Goal: Task Accomplishment & Management: Complete application form

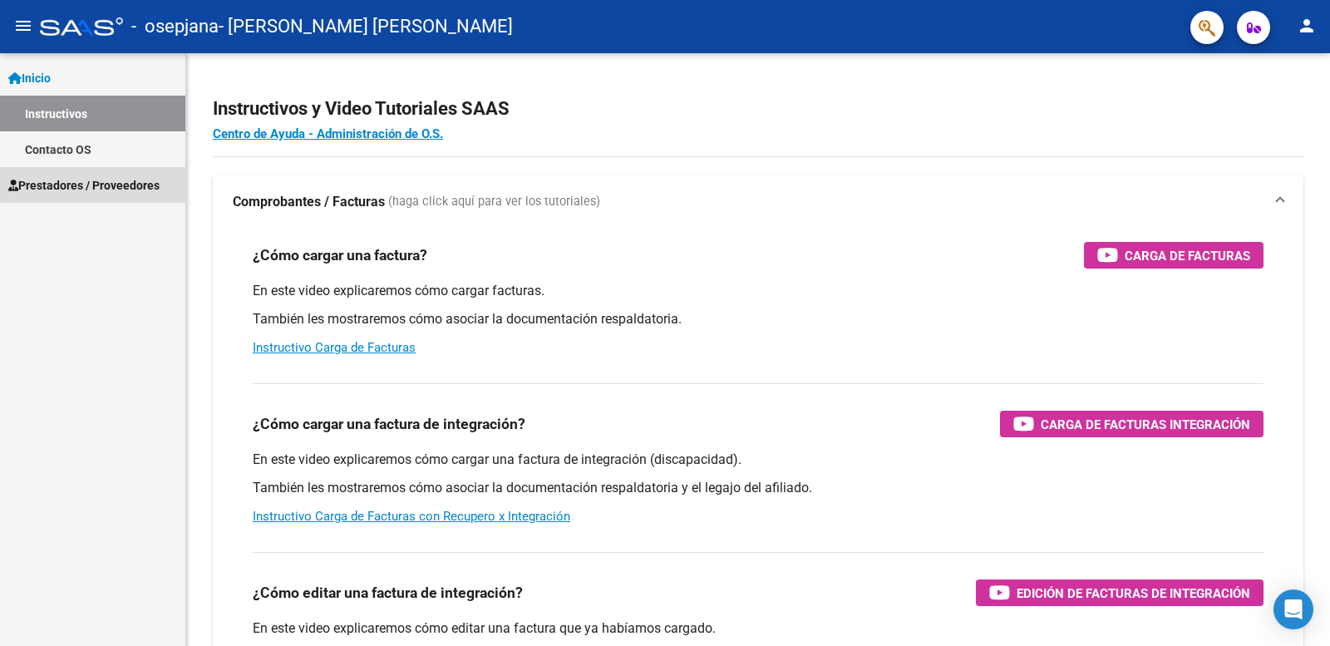
click at [77, 180] on span "Prestadores / Proveedores" at bounding box center [83, 185] width 151 height 18
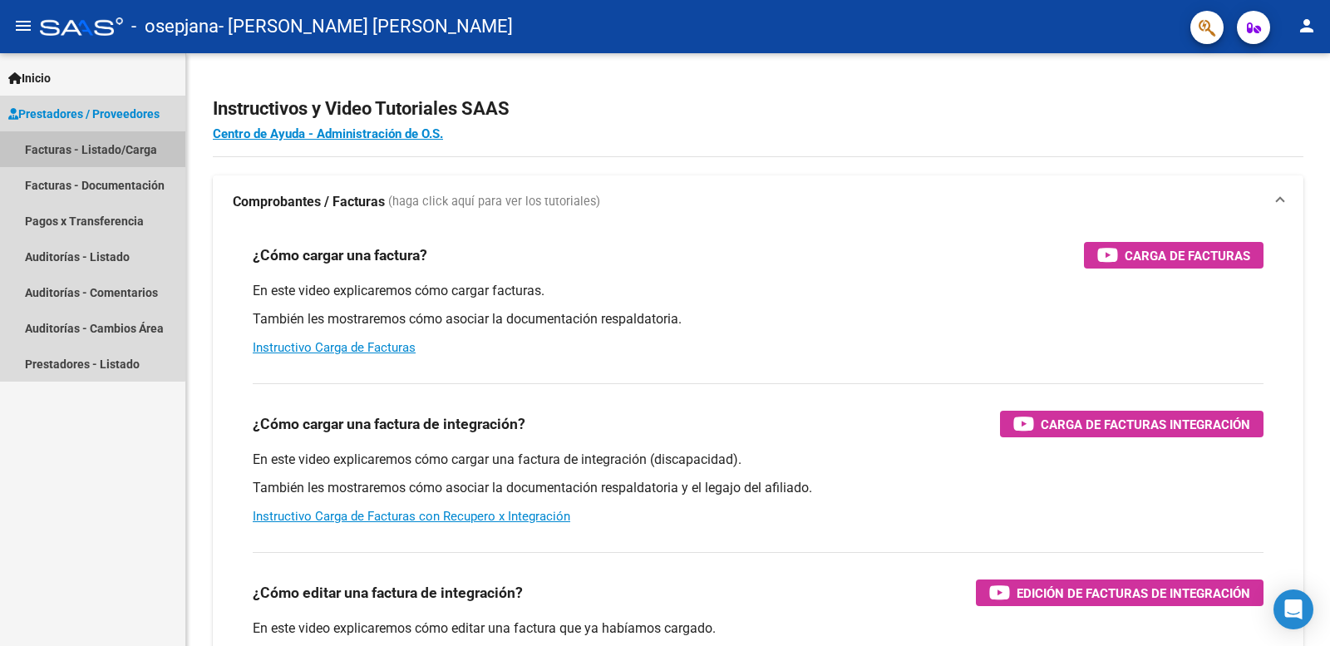
click at [90, 146] on link "Facturas - Listado/Carga" at bounding box center [92, 149] width 185 height 36
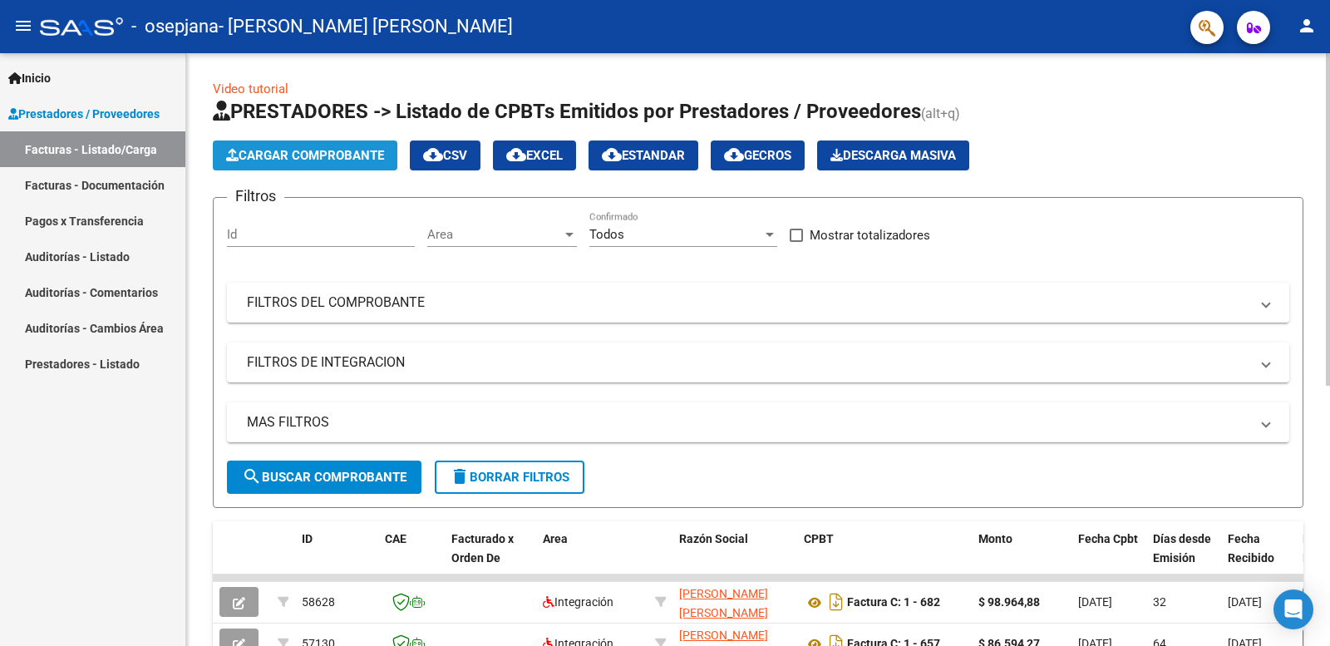
click at [318, 157] on span "Cargar Comprobante" at bounding box center [305, 155] width 158 height 15
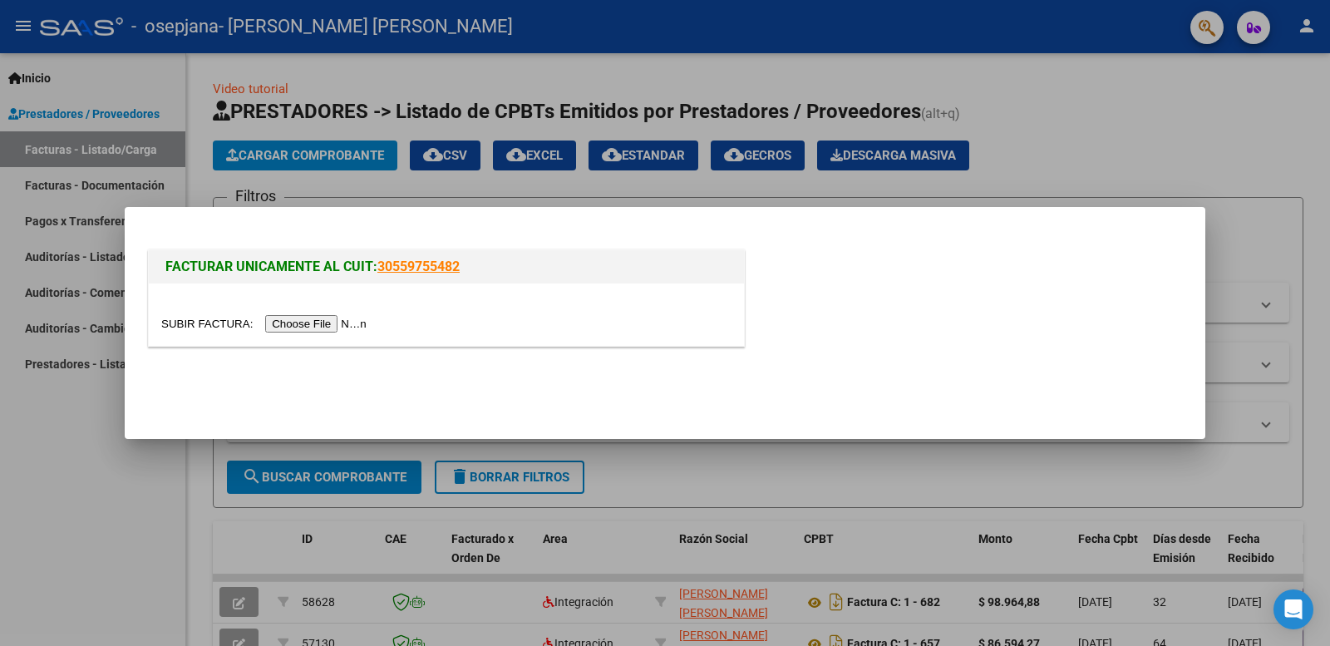
click at [343, 323] on input "file" at bounding box center [266, 323] width 210 height 17
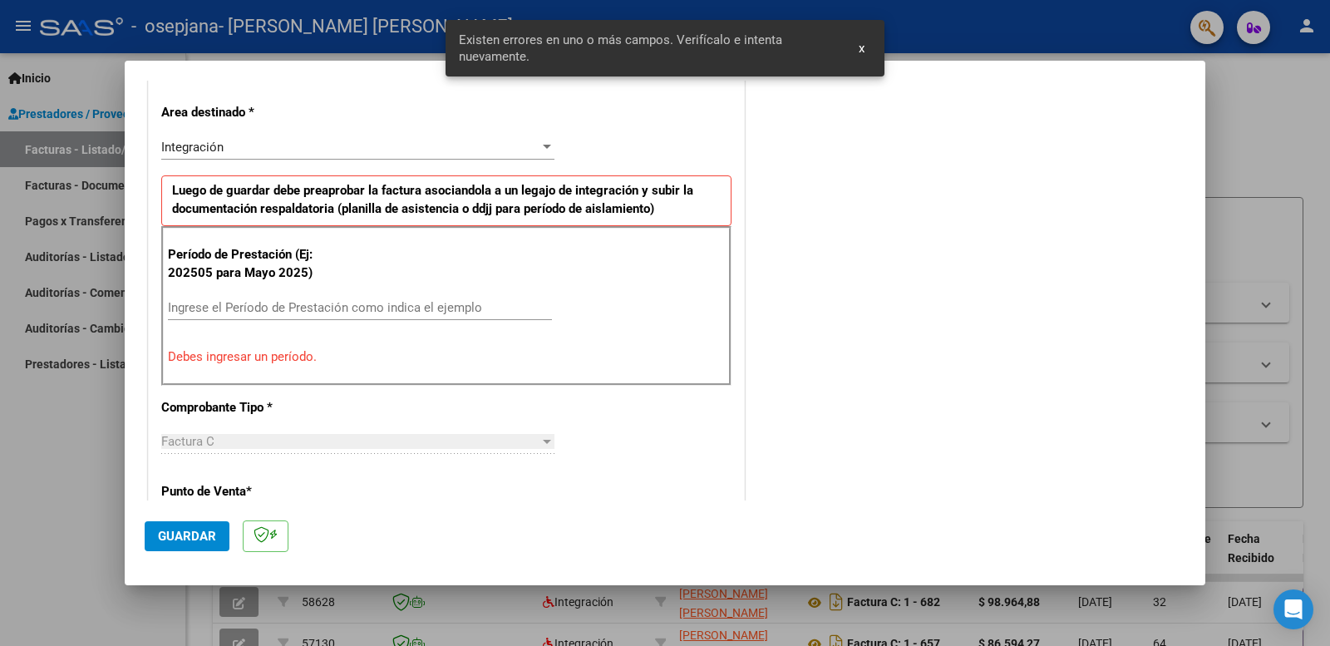
scroll to position [452, 0]
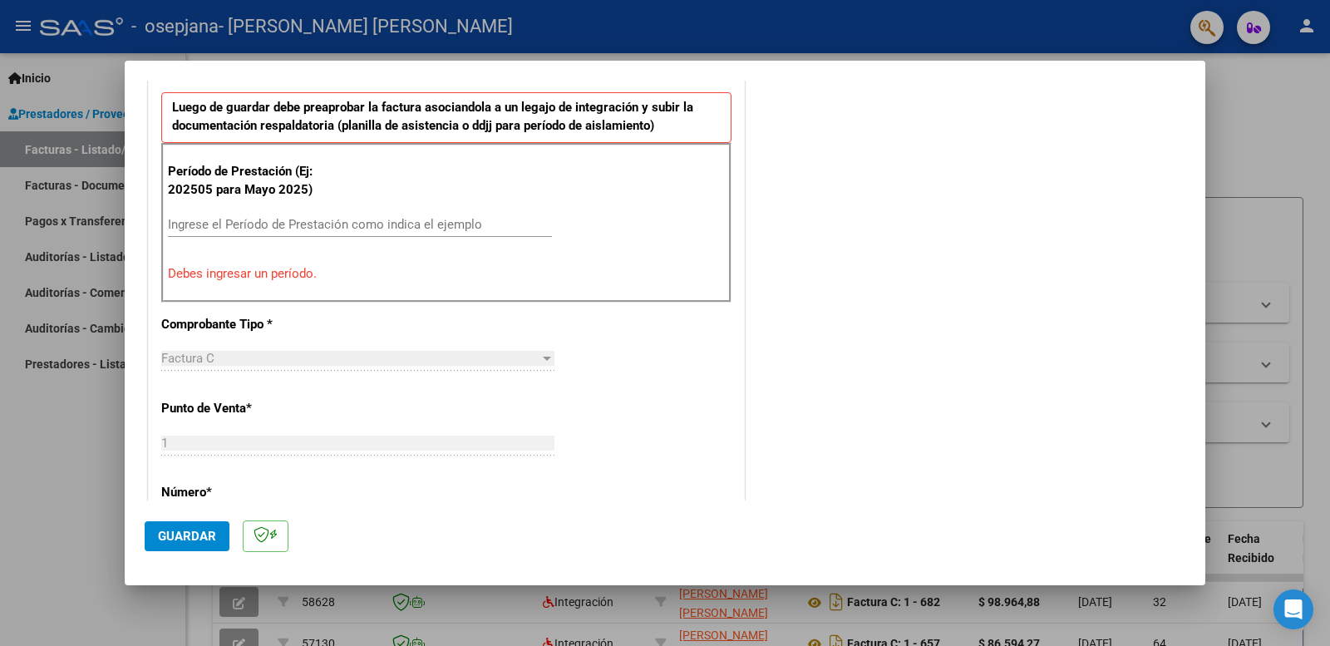
click at [295, 227] on input "Ingrese el Período de Prestación como indica el ejemplo" at bounding box center [360, 224] width 384 height 15
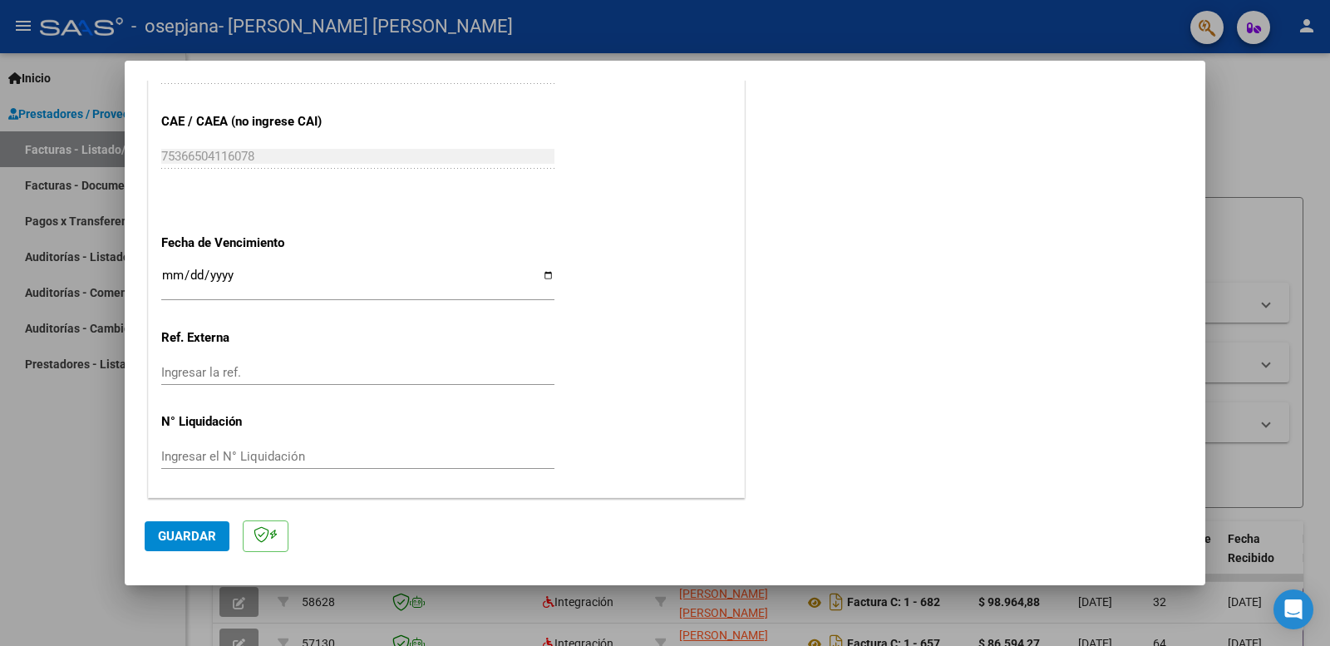
scroll to position [1043, 0]
type input "202508"
click at [170, 528] on button "Guardar" at bounding box center [187, 536] width 85 height 30
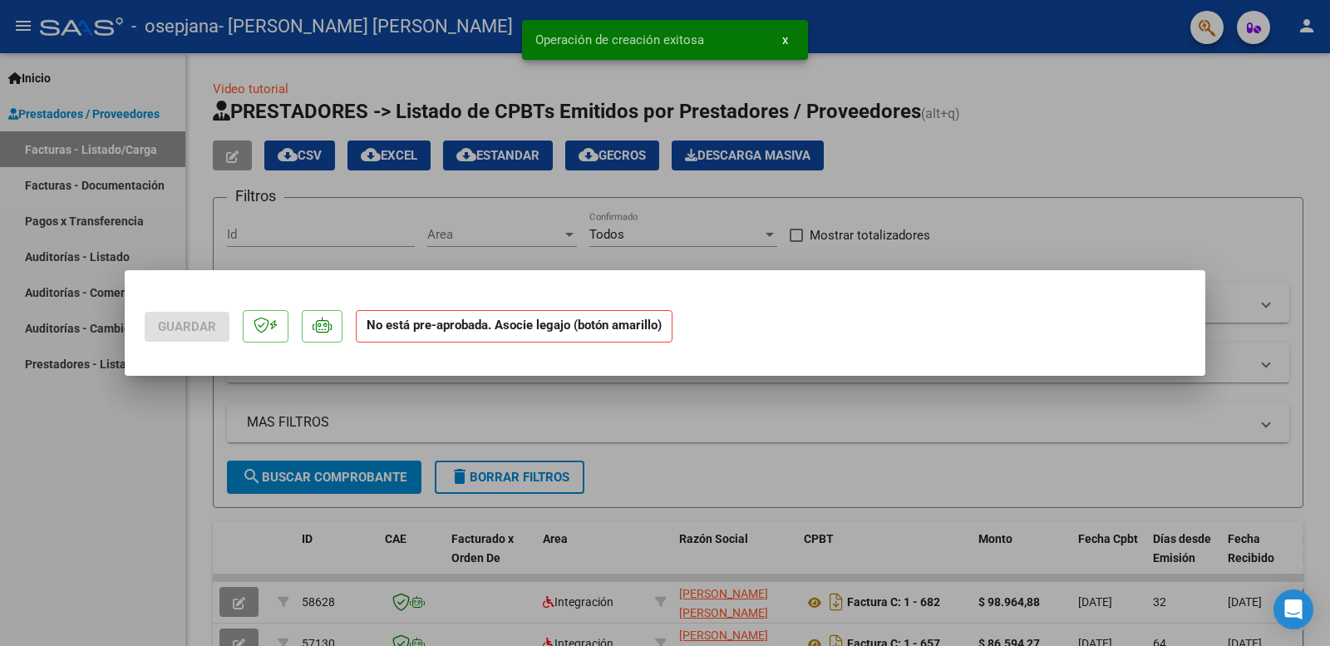
scroll to position [0, 0]
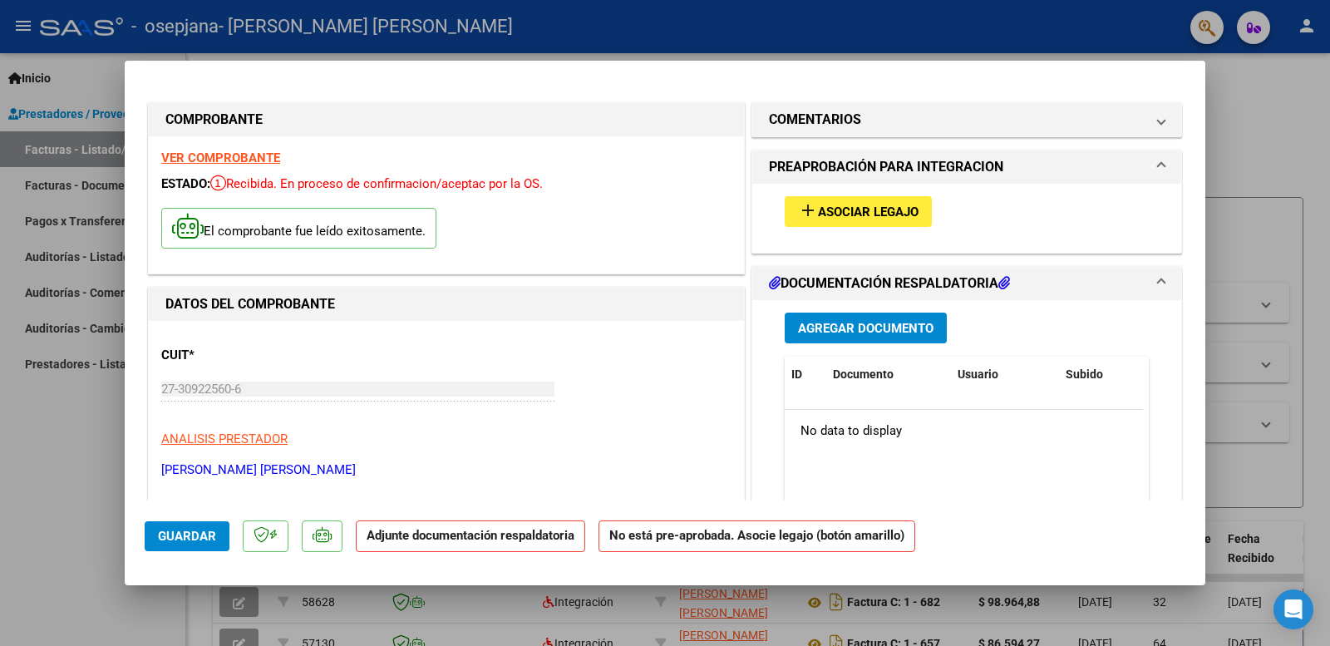
click at [858, 197] on button "add Asociar Legajo" at bounding box center [858, 211] width 147 height 31
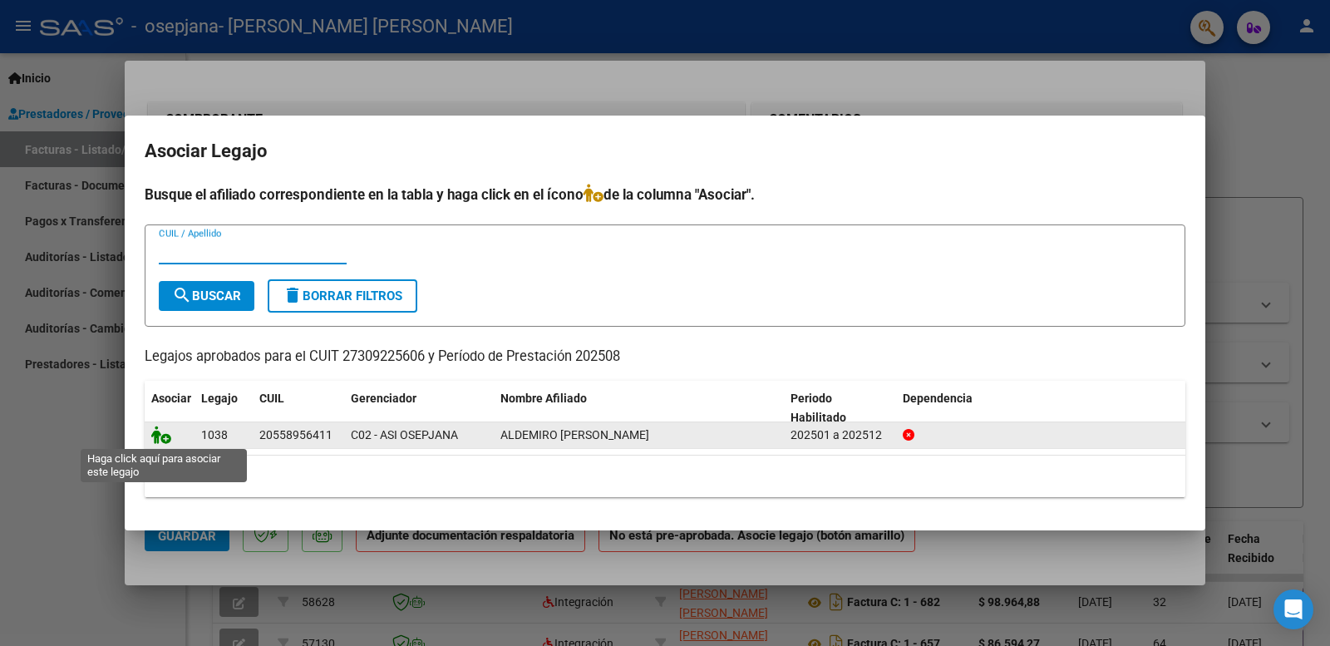
click at [161, 440] on icon at bounding box center [161, 435] width 20 height 18
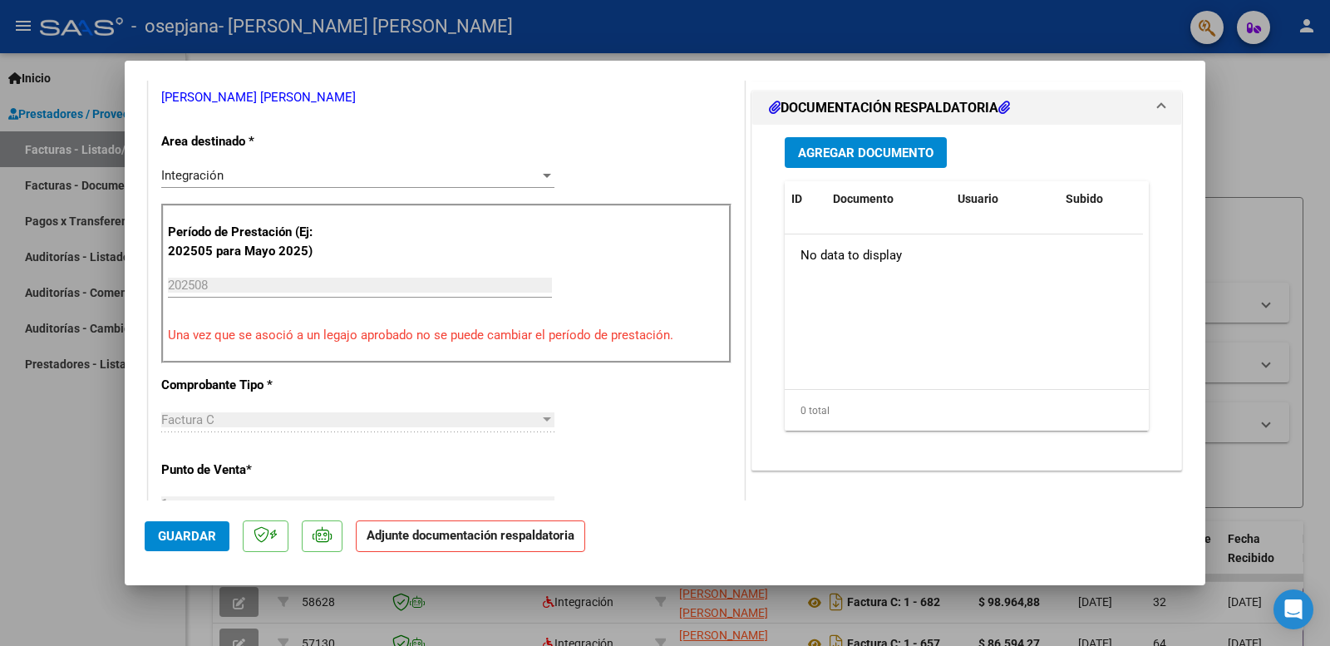
scroll to position [333, 0]
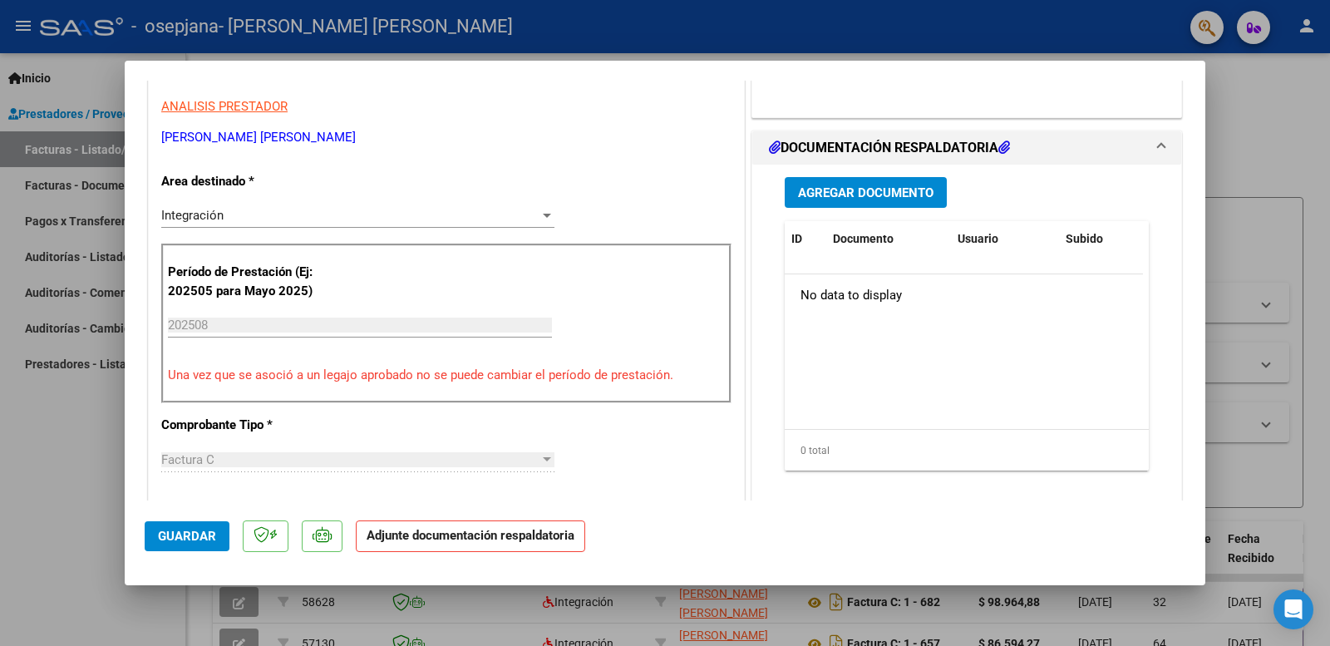
click at [847, 202] on button "Agregar Documento" at bounding box center [866, 192] width 162 height 31
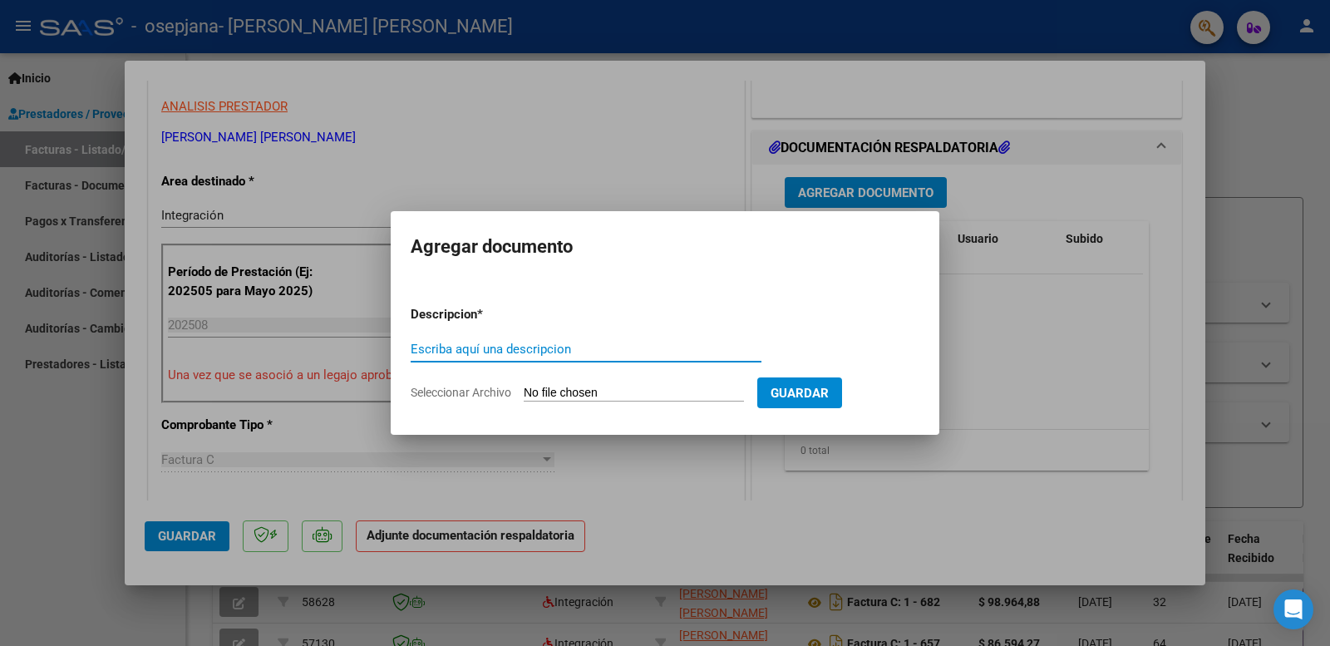
click at [619, 392] on input "Seleccionar Archivo" at bounding box center [634, 394] width 220 height 16
type input "C:\fakepath\Planilla de asistencia.pdf"
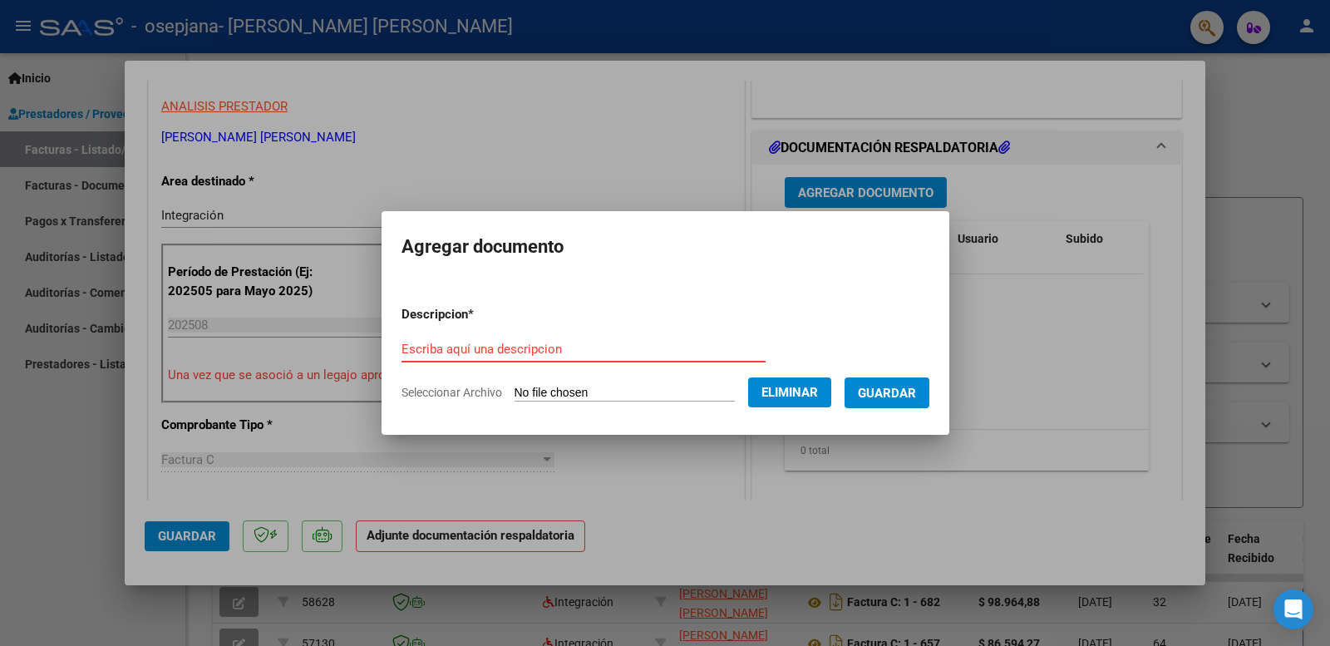
click at [487, 348] on input "Escriba aquí una descripcion" at bounding box center [584, 349] width 364 height 15
type input "Planilla de asistencia"
click at [879, 393] on span "Guardar" at bounding box center [887, 393] width 58 height 15
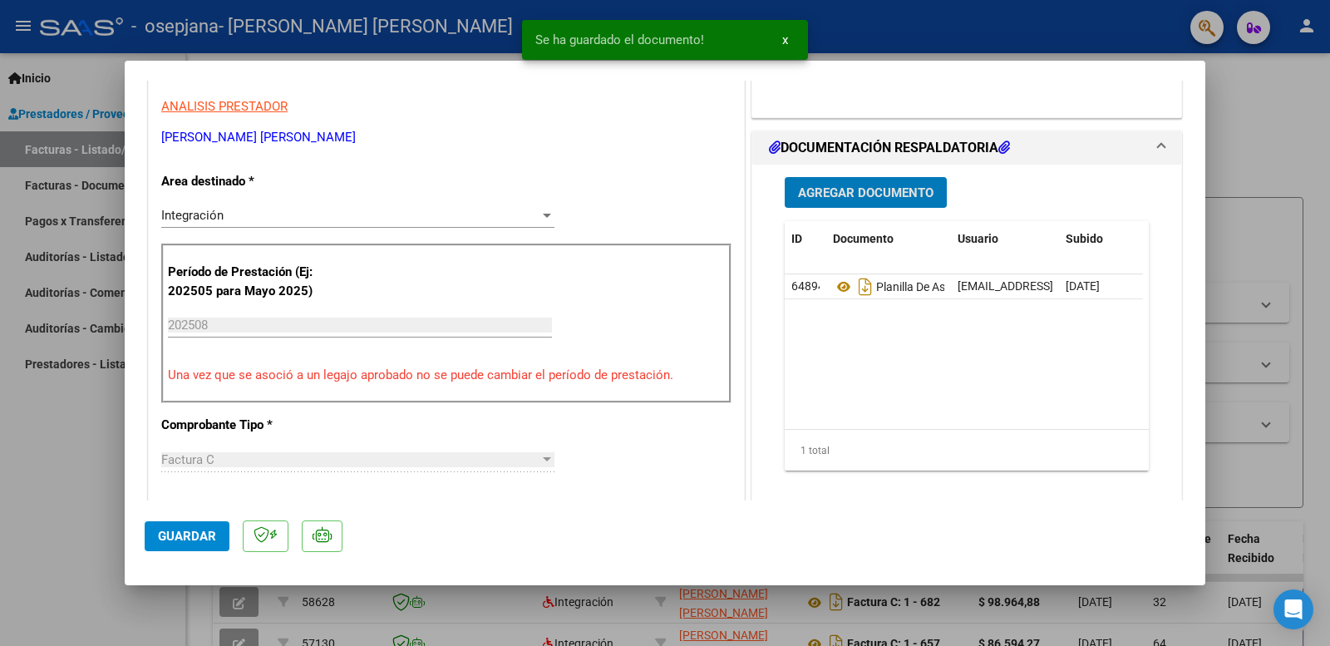
click at [878, 195] on span "Agregar Documento" at bounding box center [866, 192] width 136 height 15
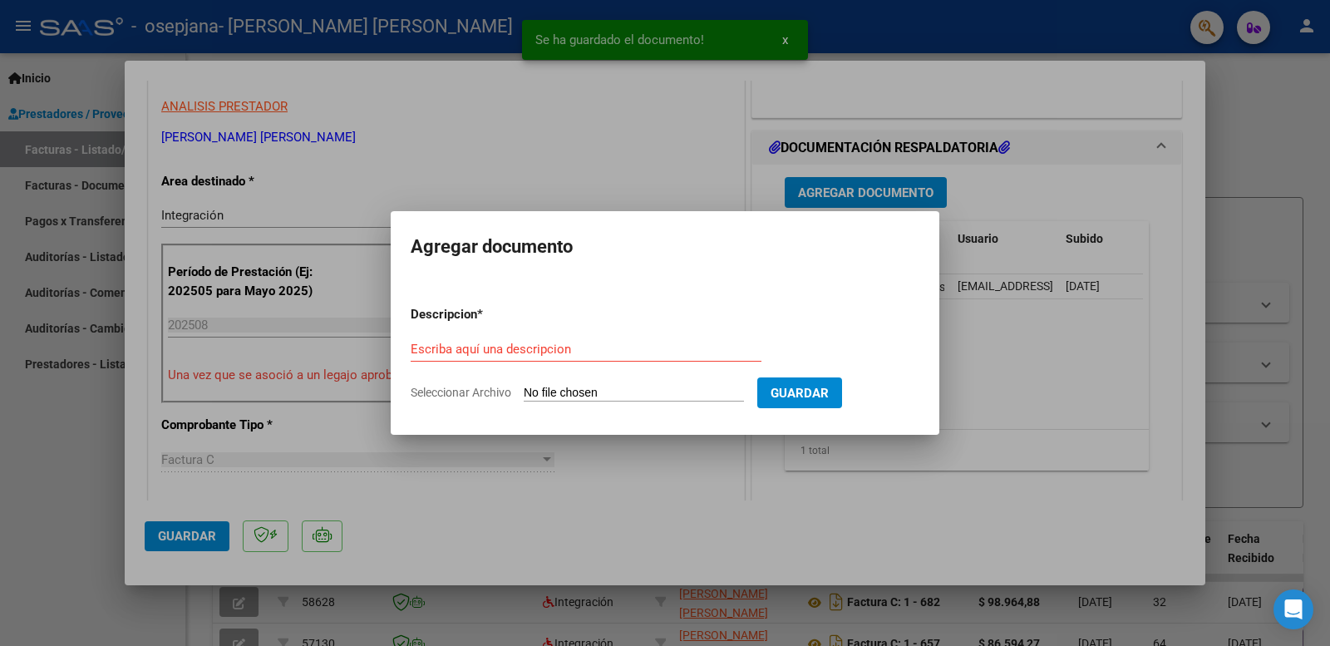
click at [572, 393] on input "Seleccionar Archivo" at bounding box center [634, 394] width 220 height 16
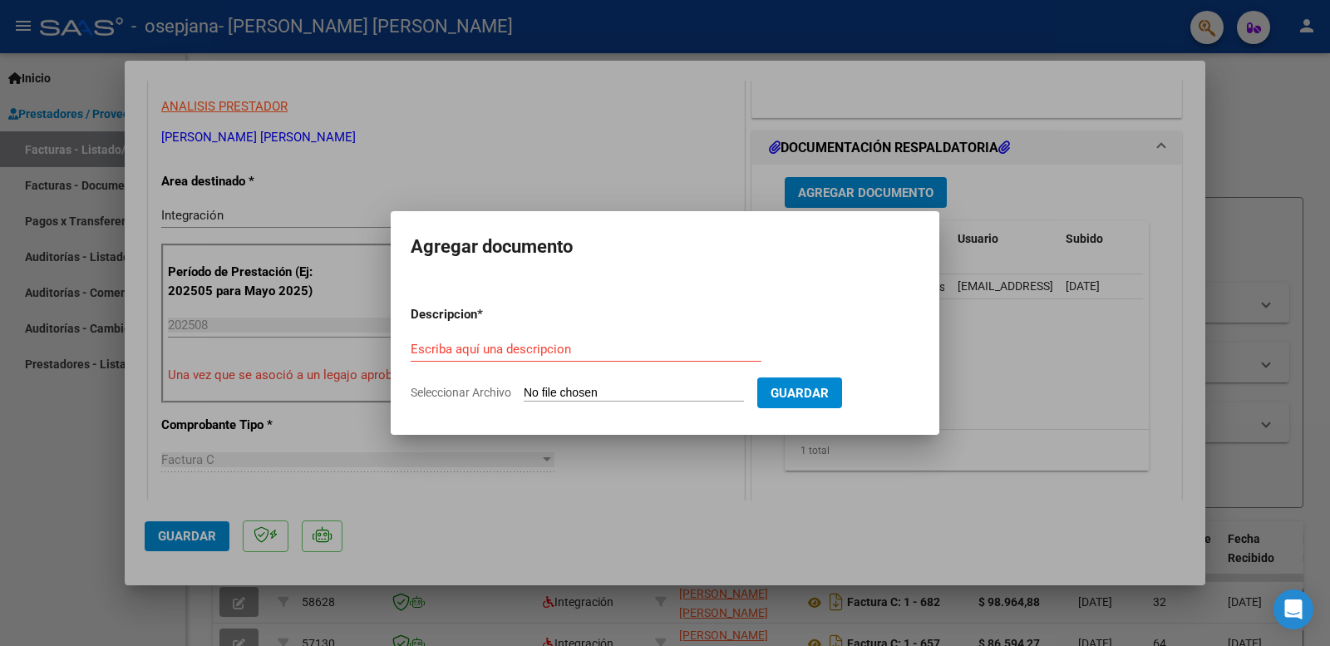
type input "C:\fakepath\CAE.pdf"
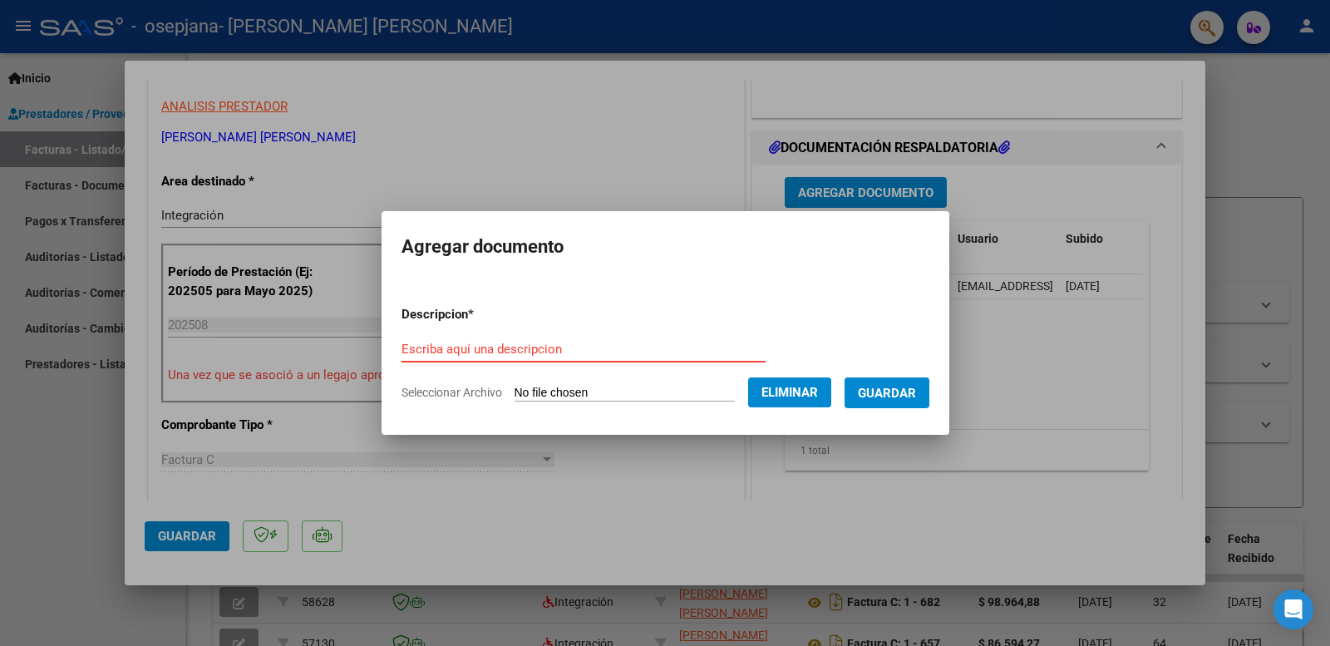
click at [490, 344] on input "Escriba aquí una descripcion" at bounding box center [584, 349] width 364 height 15
type input "CAE"
click at [883, 389] on span "Guardar" at bounding box center [887, 393] width 58 height 15
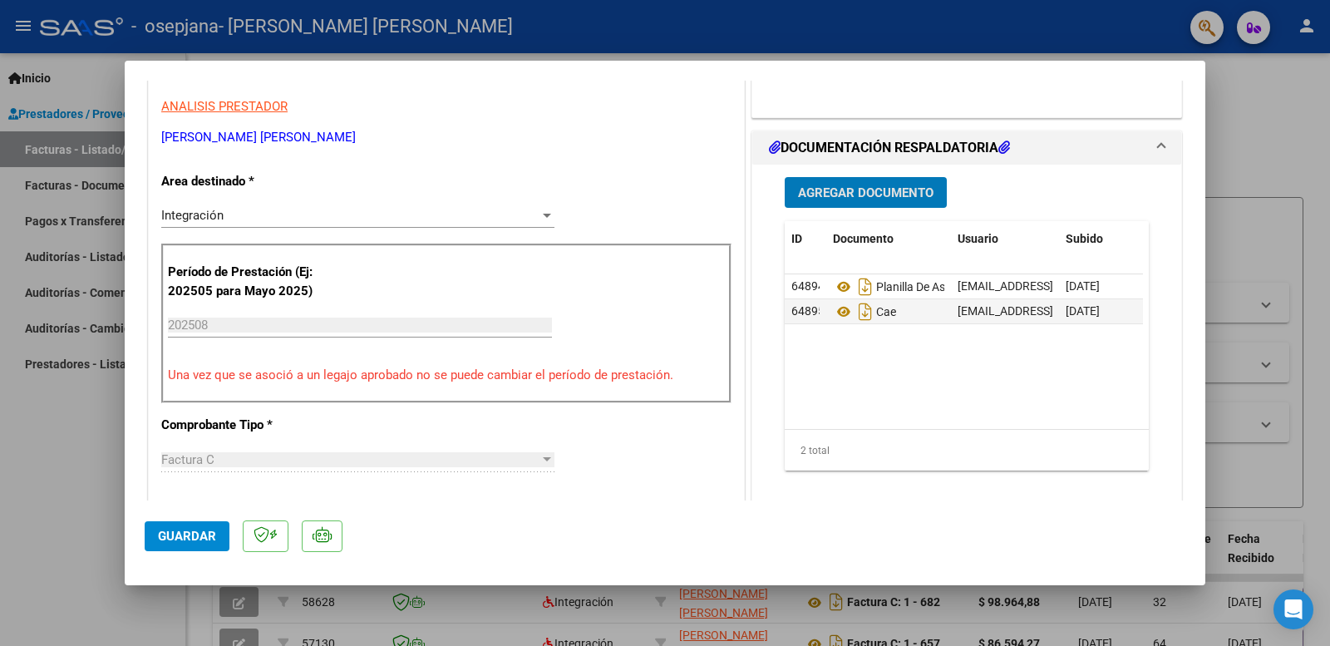
click at [876, 185] on span "Agregar Documento" at bounding box center [866, 192] width 136 height 15
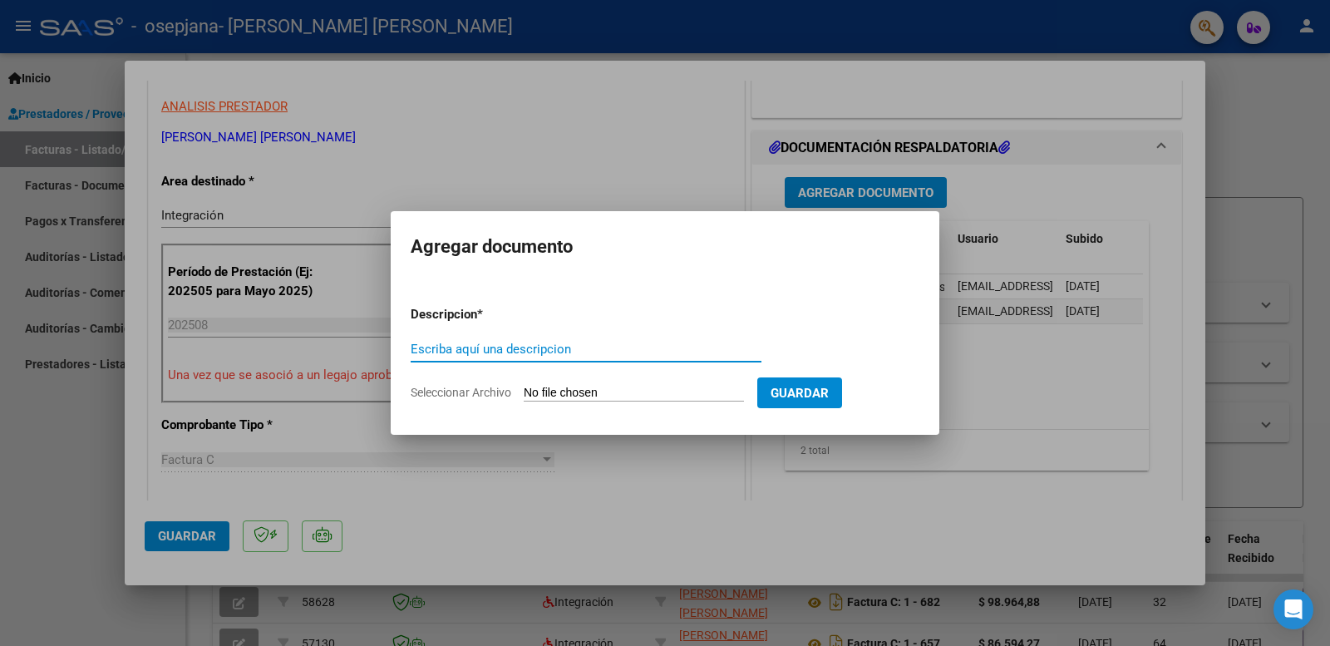
click at [675, 382] on form "Descripcion * Escriba aquí una descripcion Seleccionar Archivo Guardar" at bounding box center [665, 353] width 509 height 121
click at [636, 399] on input "Seleccionar Archivo" at bounding box center [634, 394] width 220 height 16
type input "C:\fakepath\Recibo 00001-00000270.pdf"
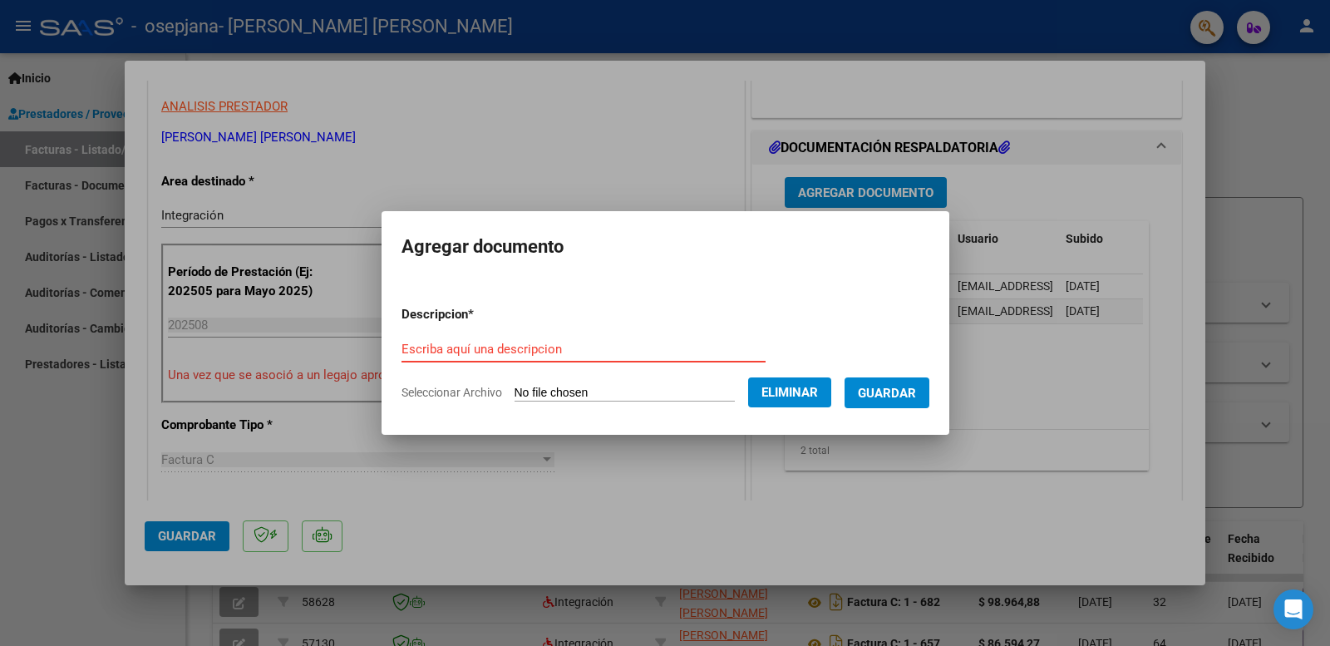
click at [513, 349] on input "Escriba aquí una descripcion" at bounding box center [584, 349] width 364 height 15
type input "Recibo 270"
click at [915, 385] on span "Guardar" at bounding box center [887, 392] width 58 height 15
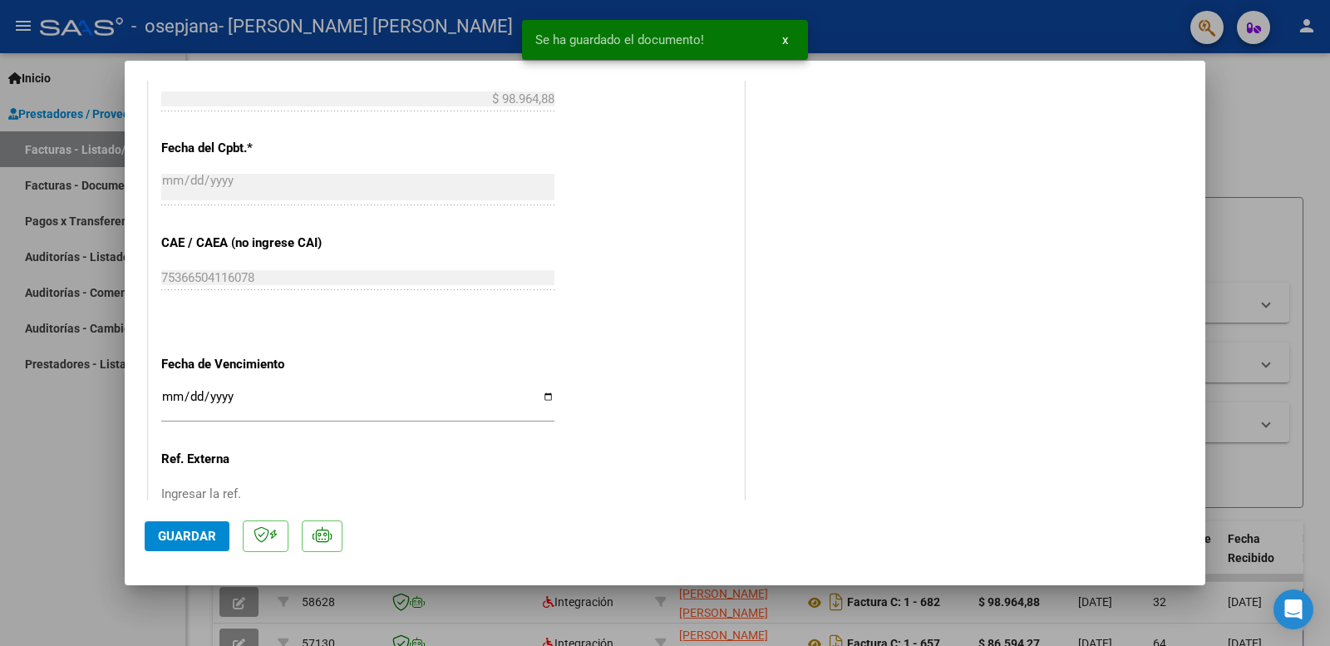
scroll to position [1068, 0]
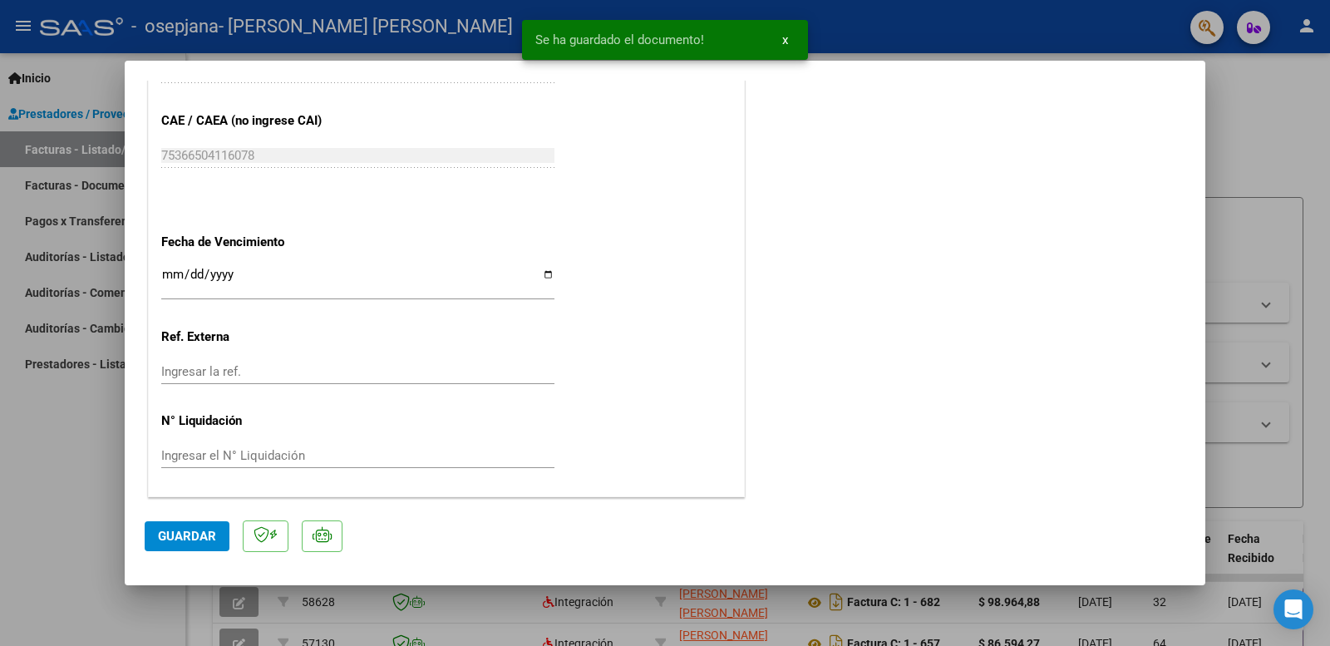
click at [161, 534] on span "Guardar" at bounding box center [187, 536] width 58 height 15
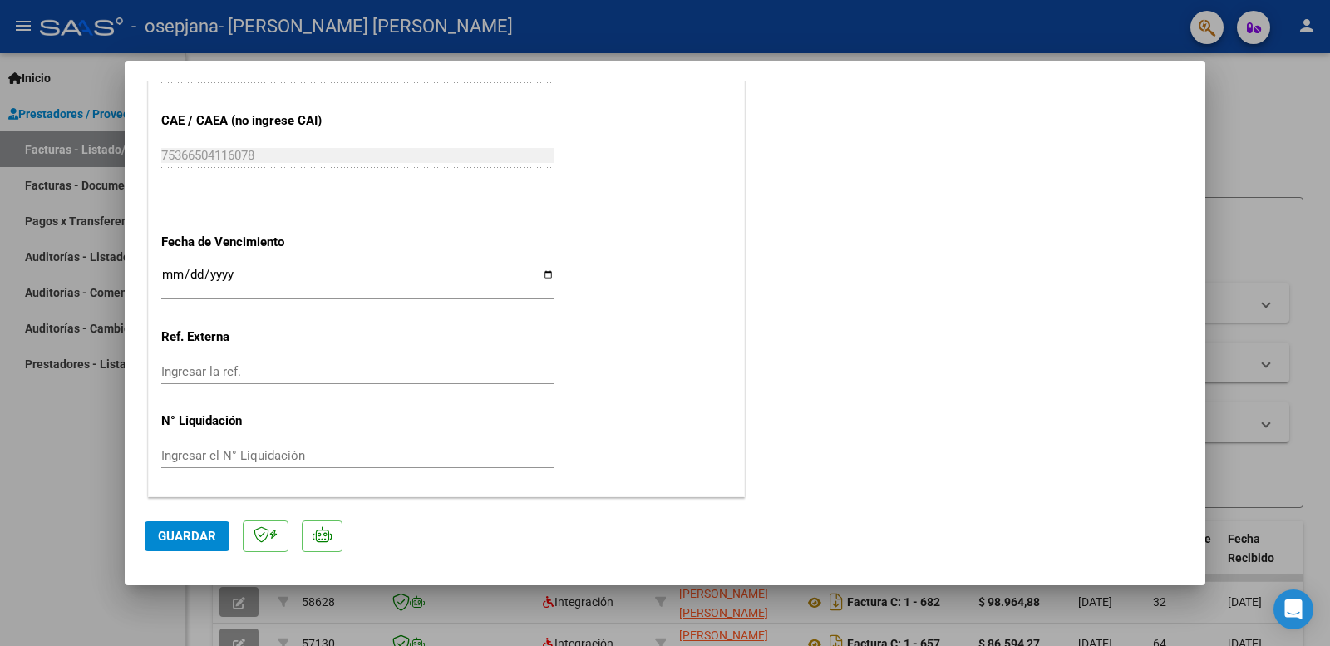
click at [1282, 148] on div at bounding box center [665, 323] width 1330 height 646
type input "$ 0,00"
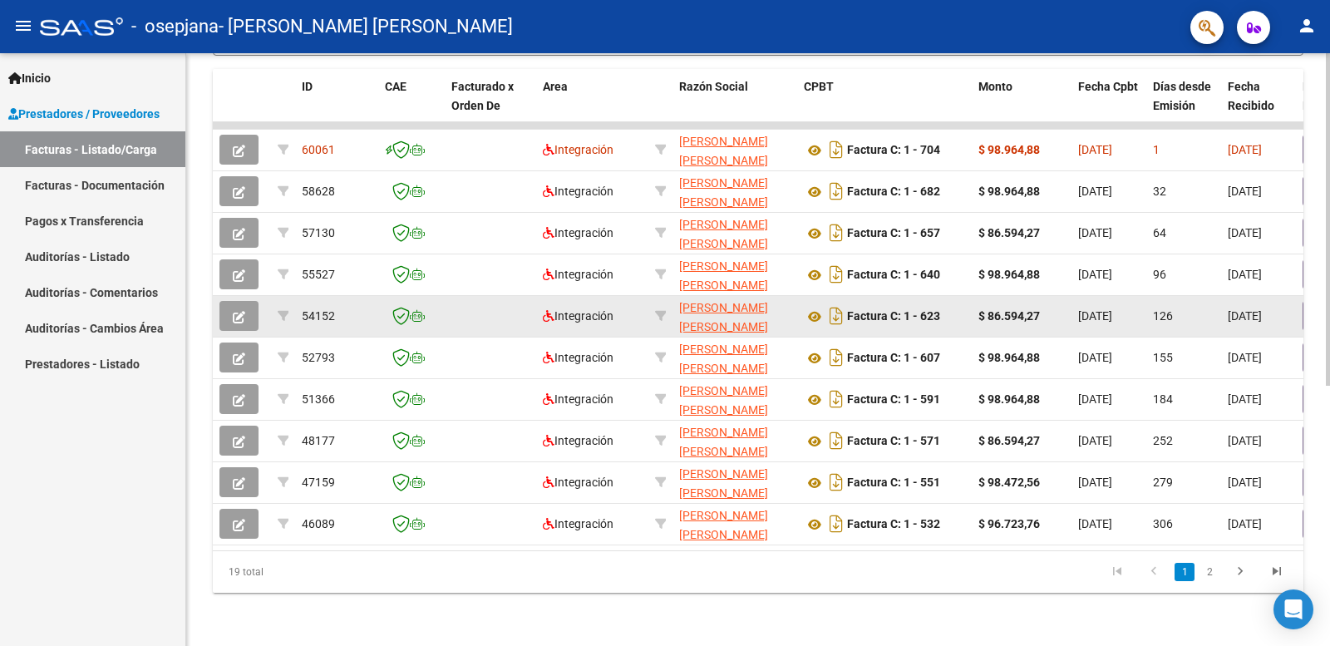
scroll to position [465, 0]
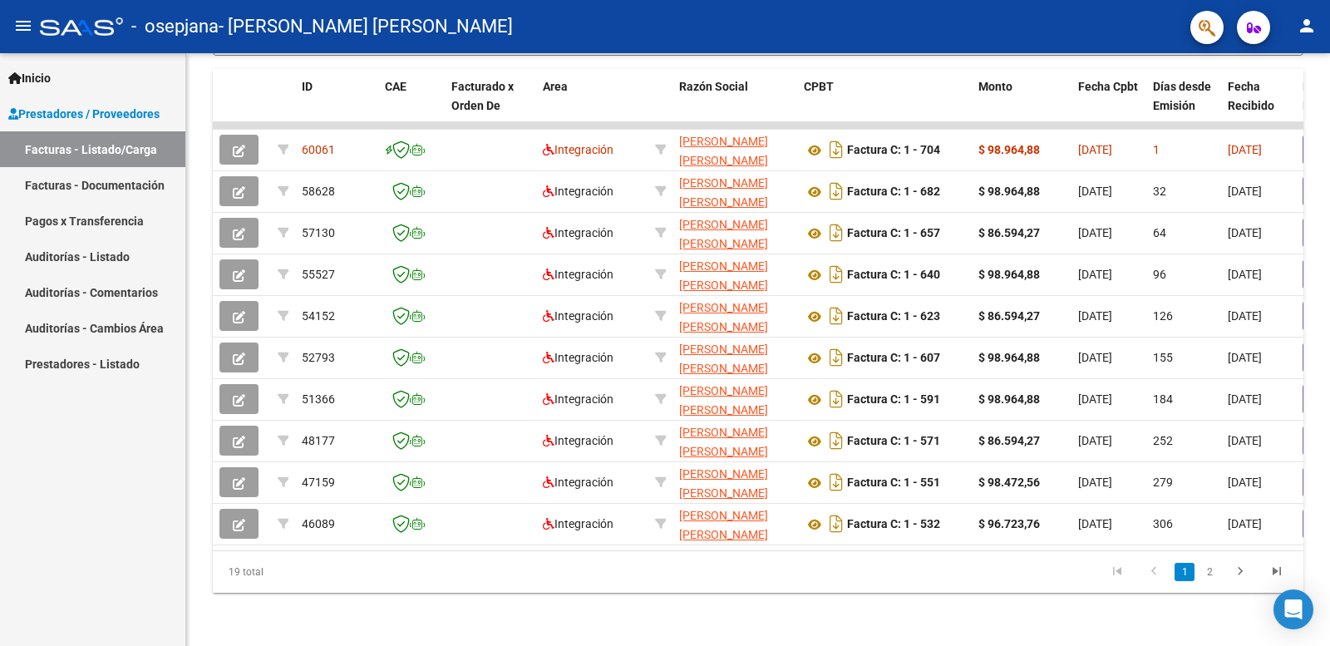
click at [1307, 22] on mat-icon "person" at bounding box center [1307, 26] width 20 height 20
click at [1276, 118] on button "exit_to_app Salir" at bounding box center [1272, 110] width 101 height 40
